Goal: Find contact information: Find contact information

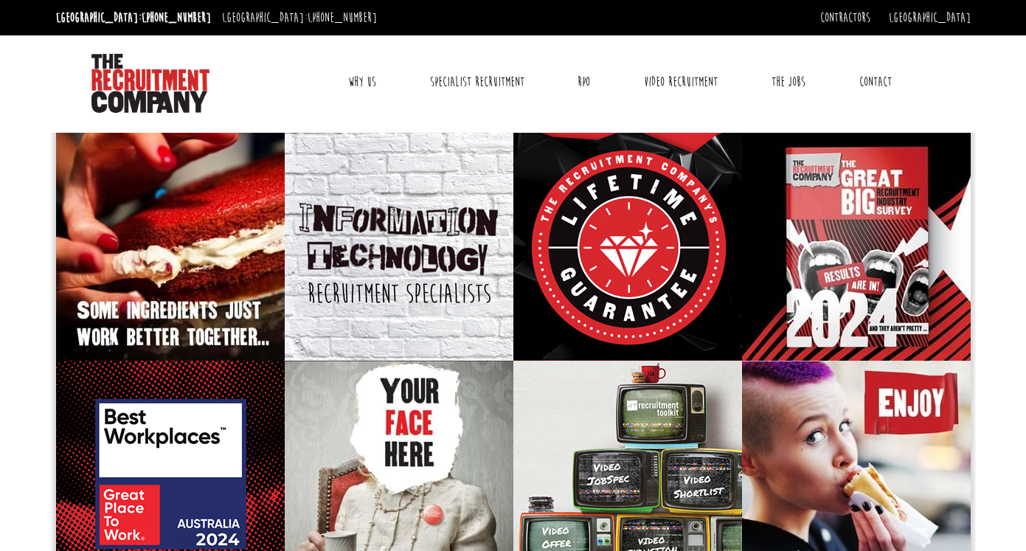
click at [872, 77] on link "Contact" at bounding box center [875, 81] width 55 height 37
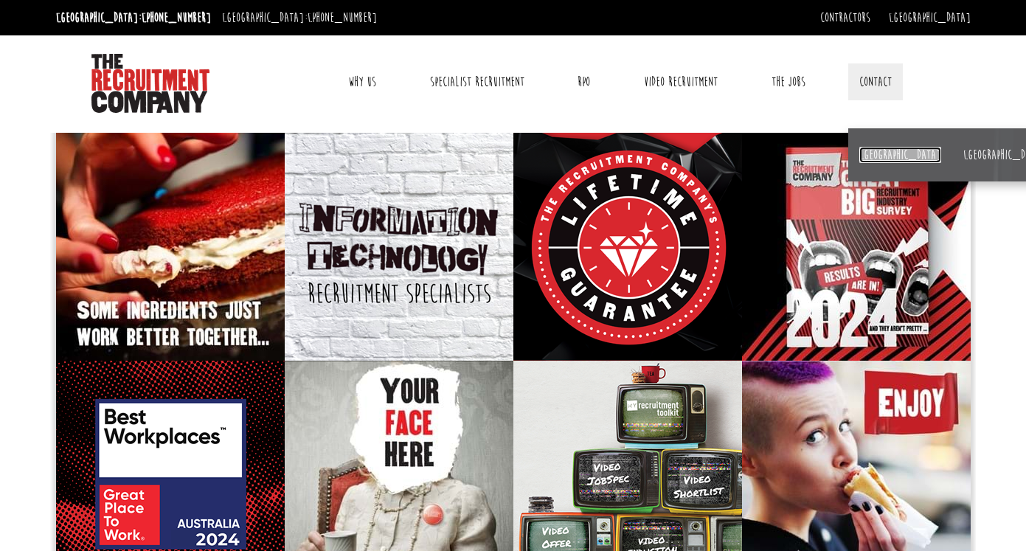
click at [872, 148] on link "[GEOGRAPHIC_DATA]" at bounding box center [900, 155] width 82 height 16
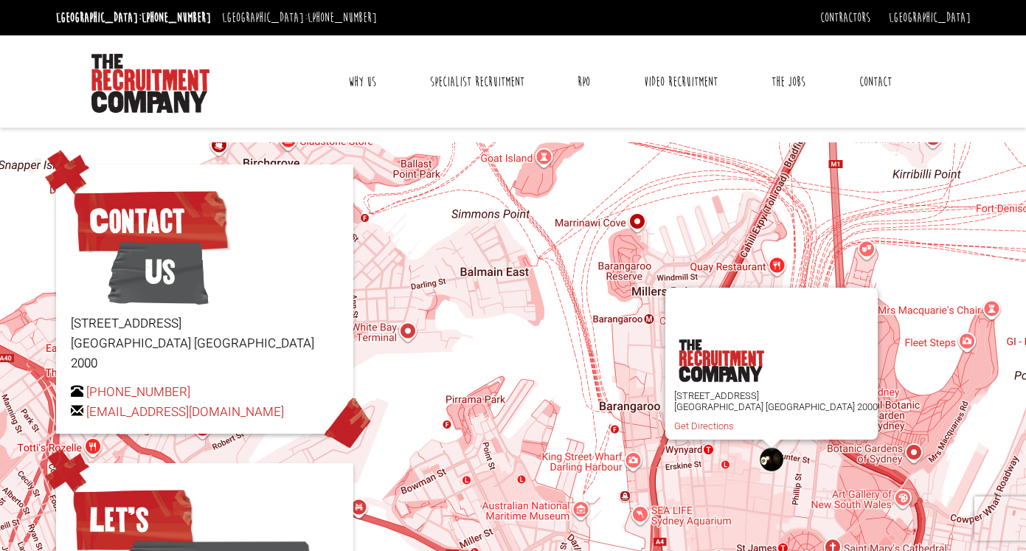
click at [404, 362] on div "Level 15, 1 Castlereagh Street Sydney NSW 2000 Get Directions" at bounding box center [513, 459] width 1026 height 634
click at [798, 83] on link "The Jobs" at bounding box center [788, 81] width 56 height 37
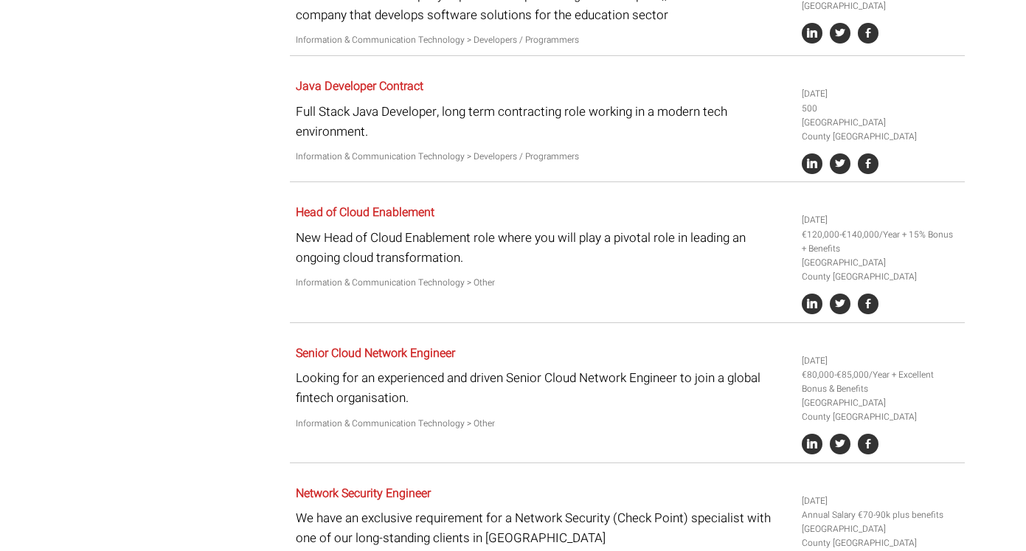
scroll to position [1997, 0]
